Goal: Task Accomplishment & Management: Complete application form

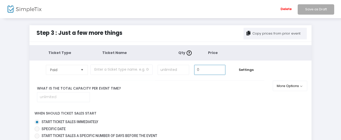
click at [209, 69] on input "0" at bounding box center [209, 70] width 31 height 10
type input "$12.00"
click at [138, 71] on input "text" at bounding box center [121, 69] width 62 height 10
type input "Adult"
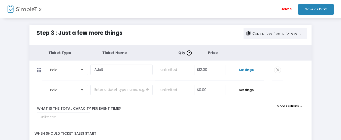
click at [247, 69] on span "Settings" at bounding box center [245, 69] width 31 height 5
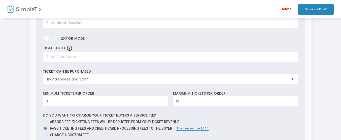
scroll to position [101, 0]
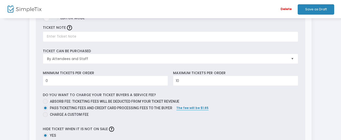
click at [46, 101] on span at bounding box center [45, 101] width 5 height 5
click at [45, 104] on input "Absorb fee: Ticketing fees will be deducted from your ticket revenue" at bounding box center [45, 104] width 0 height 0
radio input "true"
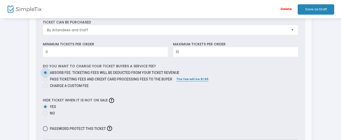
scroll to position [151, 0]
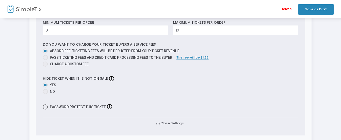
drag, startPoint x: 44, startPoint y: 93, endPoint x: 102, endPoint y: 95, distance: 57.7
click at [45, 93] on span at bounding box center [45, 91] width 5 height 5
click at [45, 94] on input "No" at bounding box center [45, 94] width 0 height 0
radio input "true"
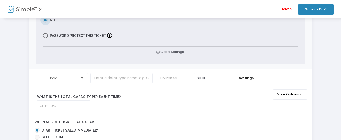
scroll to position [252, 0]
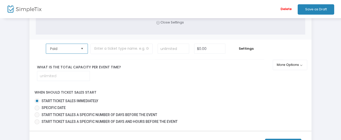
click at [72, 50] on span "Paid" at bounding box center [63, 48] width 26 height 5
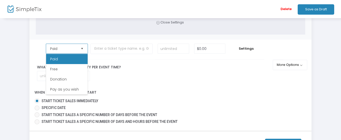
click at [72, 51] on span "Paid" at bounding box center [63, 48] width 26 height 5
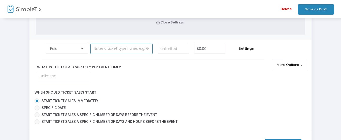
click at [121, 49] on input "text" at bounding box center [121, 49] width 62 height 10
type input "Student/Senior"
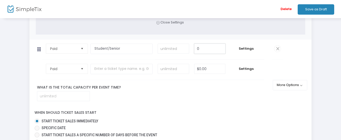
click at [202, 49] on input "0" at bounding box center [209, 49] width 31 height 10
type input "$10.00"
click at [251, 49] on span "Settings" at bounding box center [245, 48] width 31 height 5
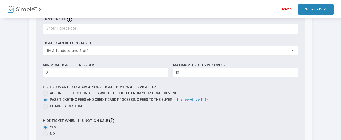
scroll to position [378, 0]
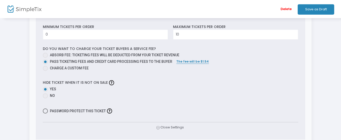
click at [47, 54] on span at bounding box center [45, 55] width 5 height 5
click at [45, 58] on input "Absorb fee: Ticketing fees will be deducted from your ticket revenue" at bounding box center [45, 58] width 0 height 0
radio input "true"
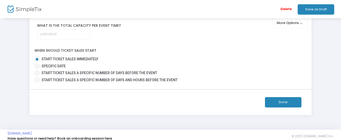
scroll to position [529, 0]
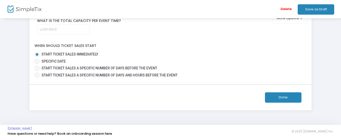
click at [283, 96] on button "Done" at bounding box center [283, 97] width 37 height 10
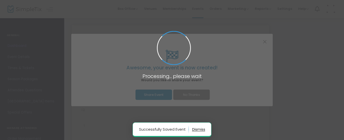
type input "https://www.simpletix.com/e/spinal-tap-2-the-end-continues-r-2025-tickets-238476"
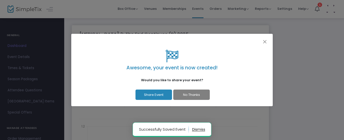
click at [207, 94] on button "No Thanks" at bounding box center [191, 94] width 37 height 10
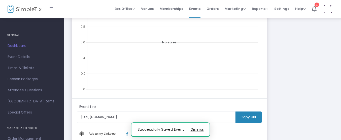
scroll to position [169, 0]
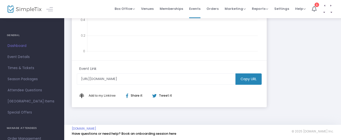
click at [244, 82] on m-button "Copy URL" at bounding box center [248, 78] width 26 height 11
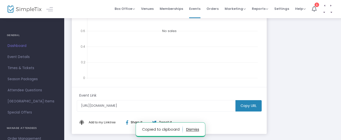
scroll to position [68, 0]
